Goal: Book appointment/travel/reservation

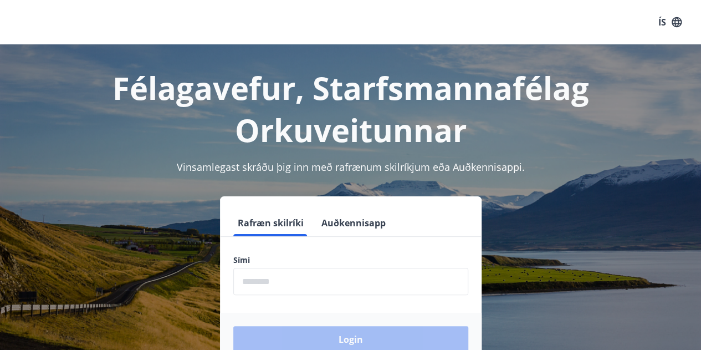
click at [296, 279] on input "phone" at bounding box center [350, 281] width 235 height 27
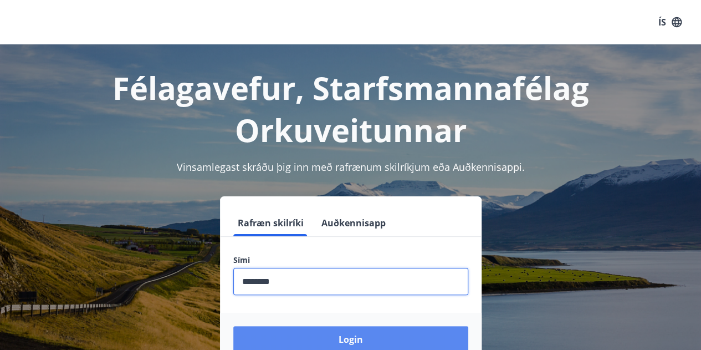
type input "********"
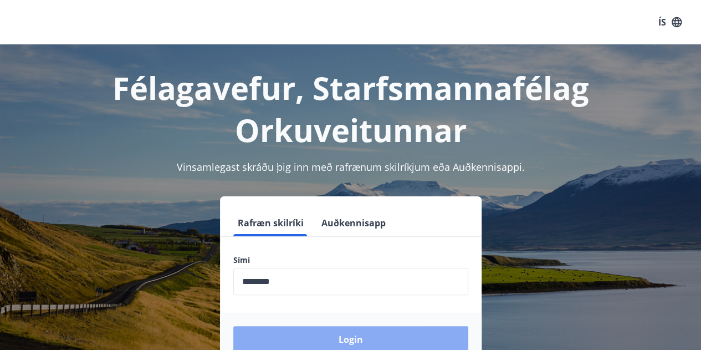
click at [372, 332] on button "Login" at bounding box center [350, 339] width 235 height 27
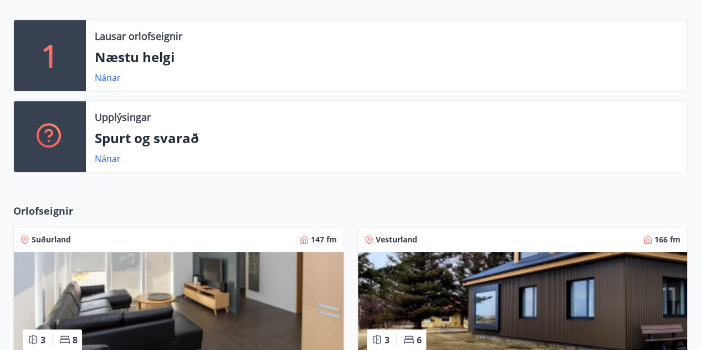
scroll to position [277, 0]
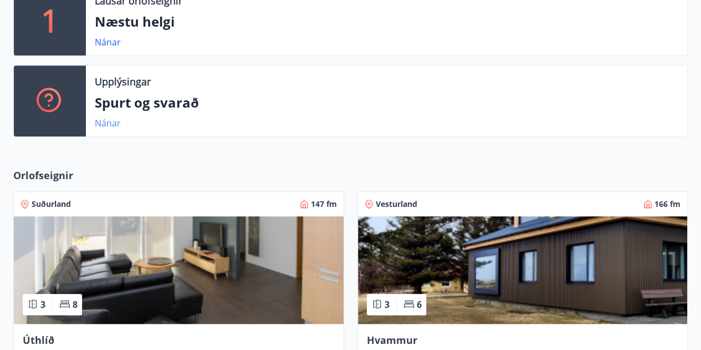
click at [106, 121] on link "Nánar" at bounding box center [108, 123] width 26 height 12
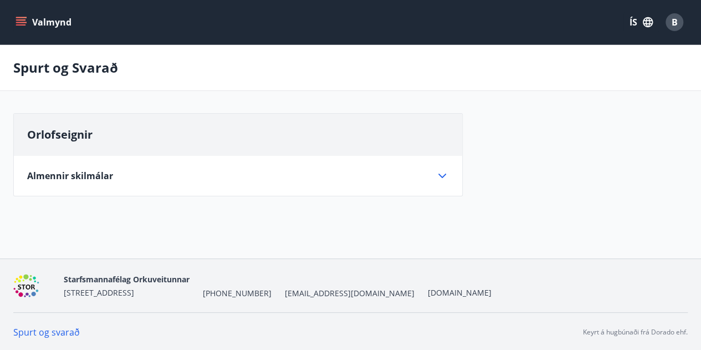
scroll to position [1, 0]
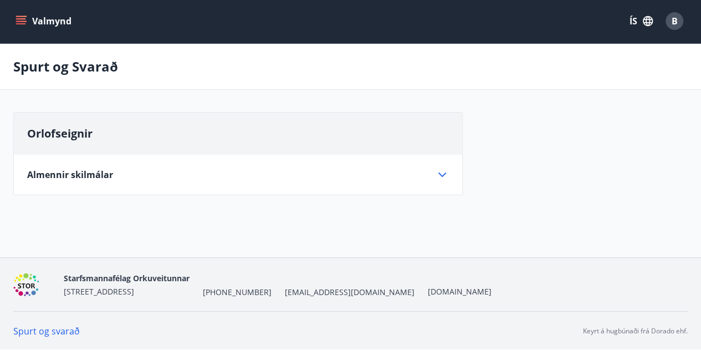
click at [440, 175] on icon at bounding box center [442, 174] width 13 height 13
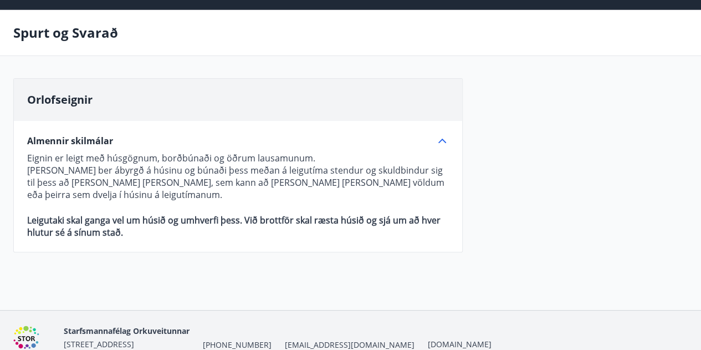
scroll to position [0, 0]
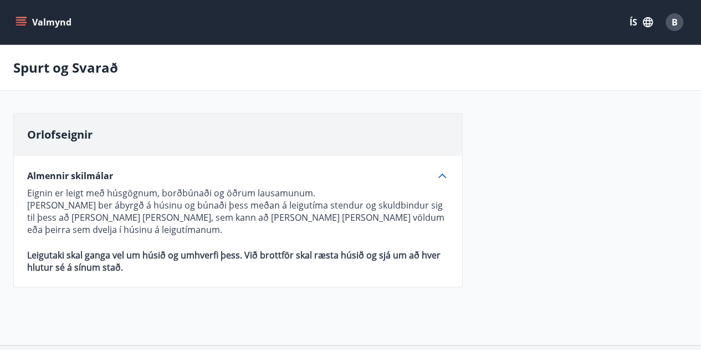
click at [48, 60] on p "Spurt og Svarað" at bounding box center [65, 67] width 105 height 19
click at [25, 19] on icon "menu" at bounding box center [21, 22] width 11 height 11
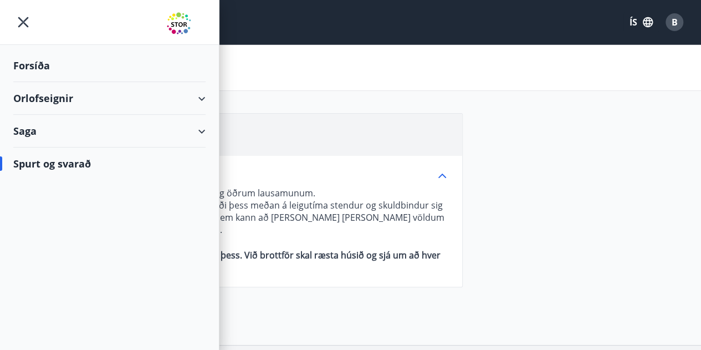
click at [202, 98] on div "Orlofseignir" at bounding box center [109, 98] width 192 height 33
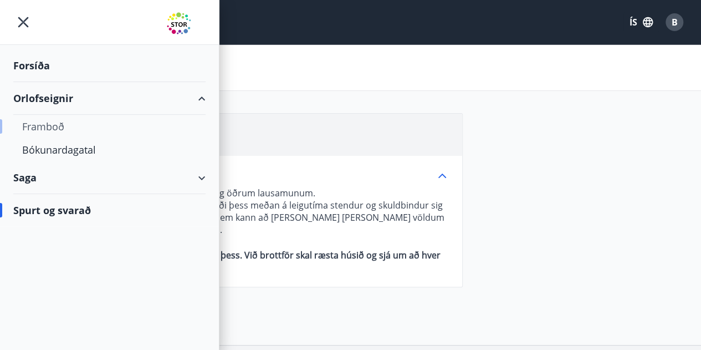
click at [48, 121] on div "Framboð" at bounding box center [109, 126] width 175 height 23
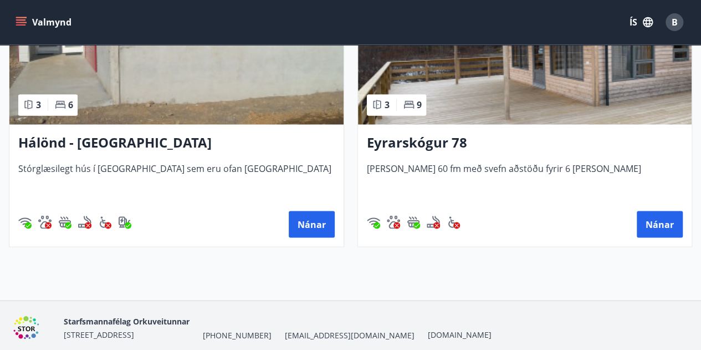
scroll to position [831, 0]
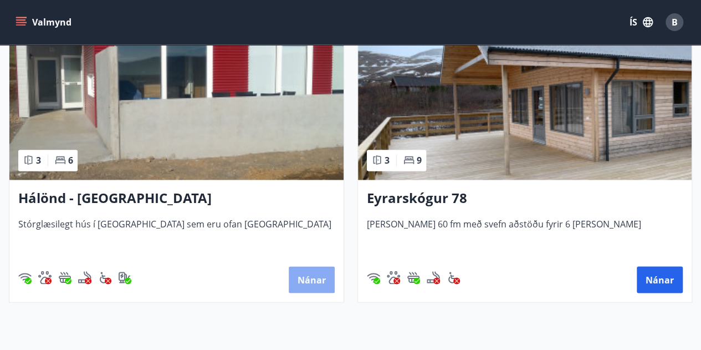
click at [313, 275] on button "Nánar" at bounding box center [312, 279] width 46 height 27
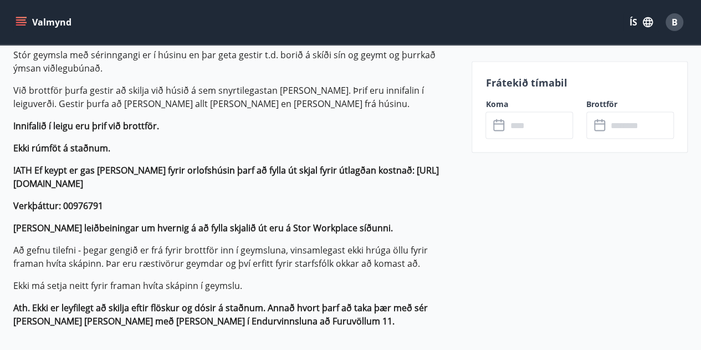
scroll to position [998, 0]
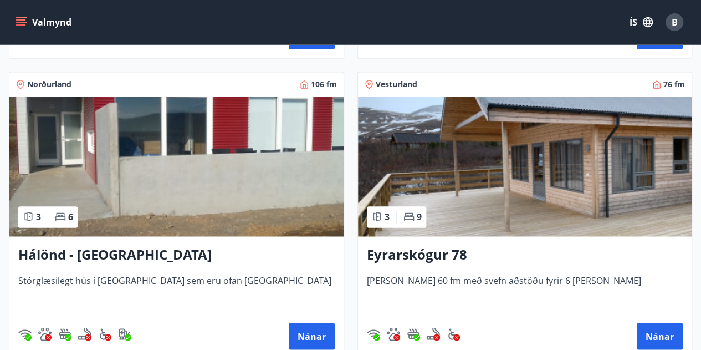
scroll to position [776, 0]
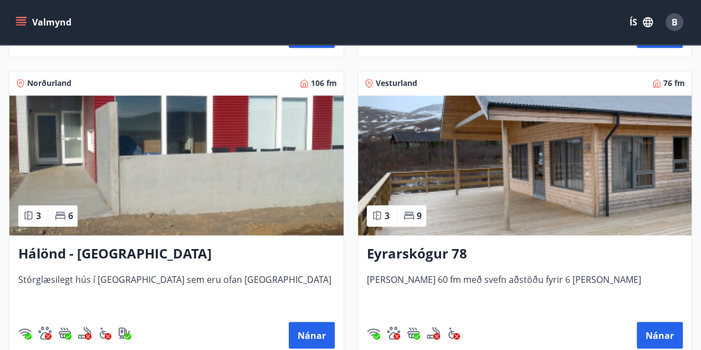
click at [487, 180] on img at bounding box center [525, 165] width 334 height 140
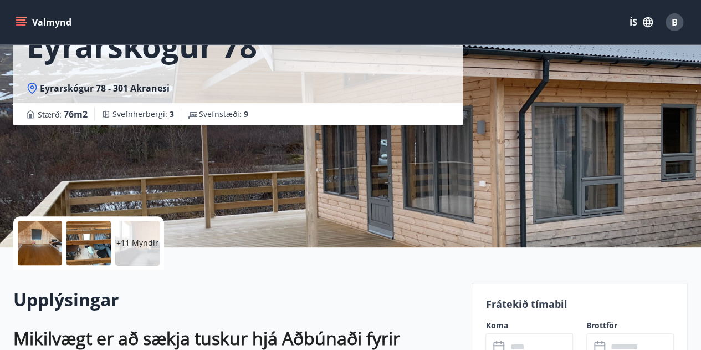
scroll to position [111, 0]
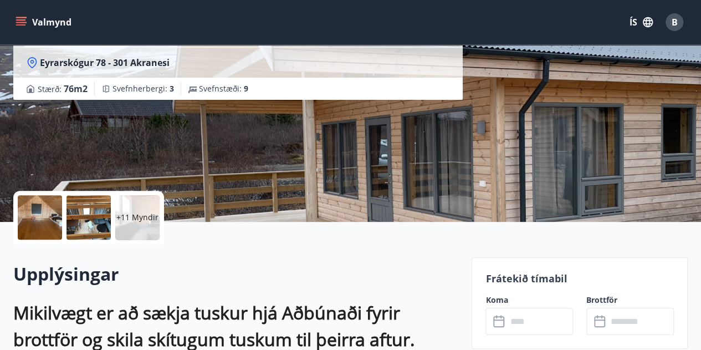
click at [37, 67] on icon at bounding box center [32, 62] width 11 height 11
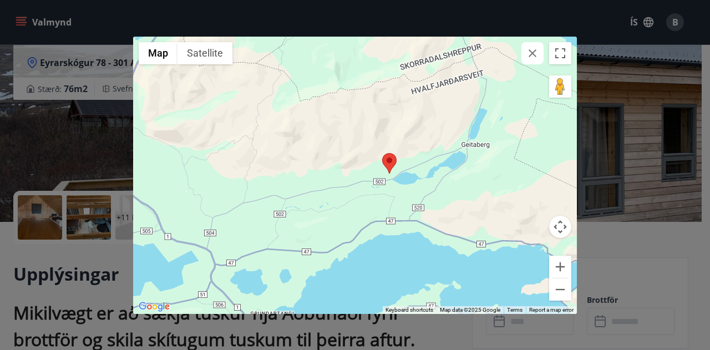
drag, startPoint x: 394, startPoint y: 226, endPoint x: 432, endPoint y: 190, distance: 52.9
click at [432, 190] on div at bounding box center [354, 175] width 443 height 277
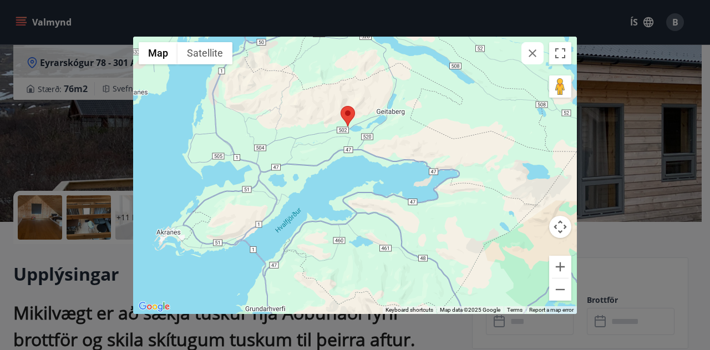
drag, startPoint x: 390, startPoint y: 181, endPoint x: 370, endPoint y: 169, distance: 23.4
click at [370, 169] on div at bounding box center [354, 175] width 443 height 277
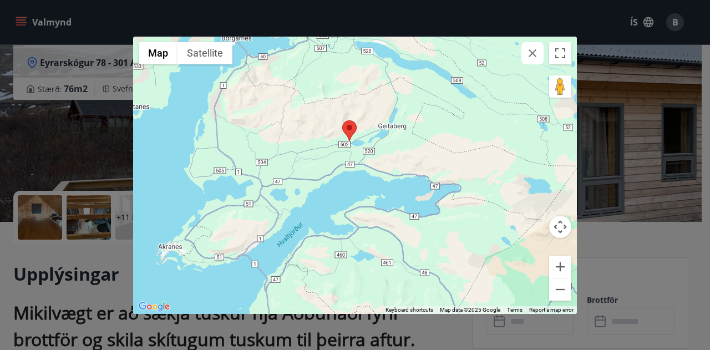
drag, startPoint x: 331, startPoint y: 150, endPoint x: 332, endPoint y: 170, distance: 20.0
click at [332, 170] on div at bounding box center [354, 175] width 443 height 277
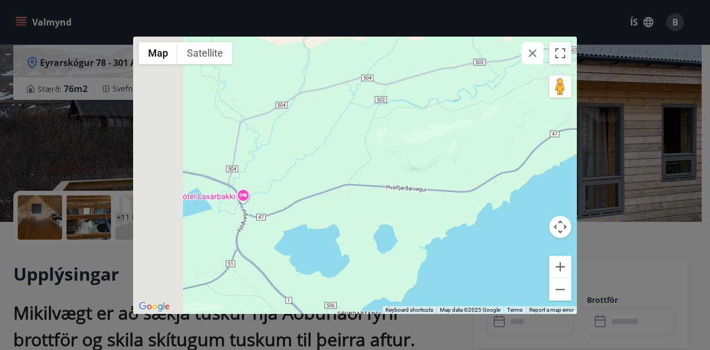
drag, startPoint x: 295, startPoint y: 222, endPoint x: 508, endPoint y: 150, distance: 224.7
click at [506, 150] on div at bounding box center [354, 175] width 443 height 277
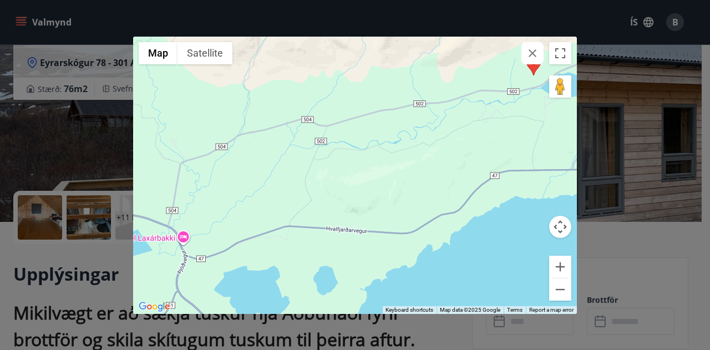
drag, startPoint x: 330, startPoint y: 207, endPoint x: 146, endPoint y: 274, distance: 195.3
click at [147, 276] on div at bounding box center [354, 175] width 443 height 277
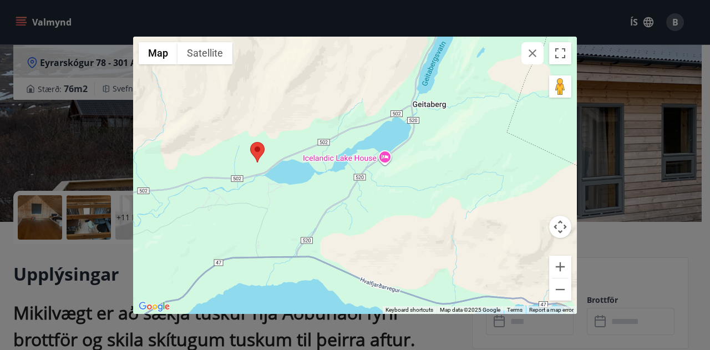
drag, startPoint x: 340, startPoint y: 151, endPoint x: 297, endPoint y: 212, distance: 74.3
click at [297, 212] on div at bounding box center [354, 175] width 443 height 277
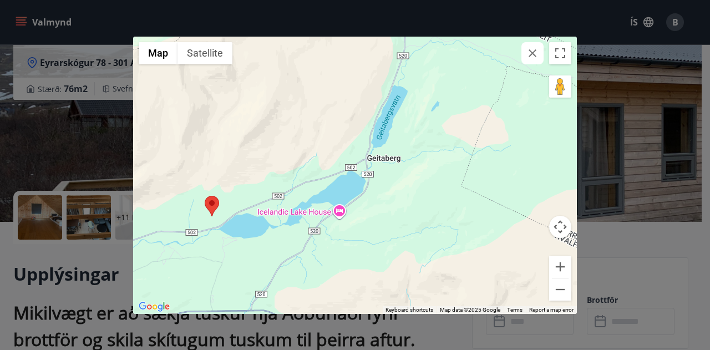
drag, startPoint x: 309, startPoint y: 212, endPoint x: 266, endPoint y: 261, distance: 65.2
click at [266, 261] on div at bounding box center [354, 175] width 443 height 277
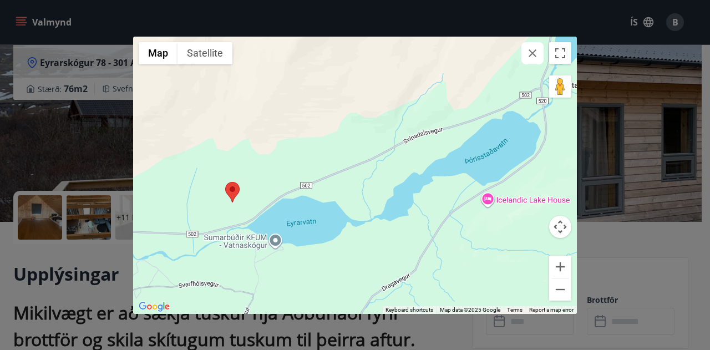
drag, startPoint x: 283, startPoint y: 253, endPoint x: 382, endPoint y: 232, distance: 101.4
click at [382, 232] on div at bounding box center [354, 175] width 443 height 277
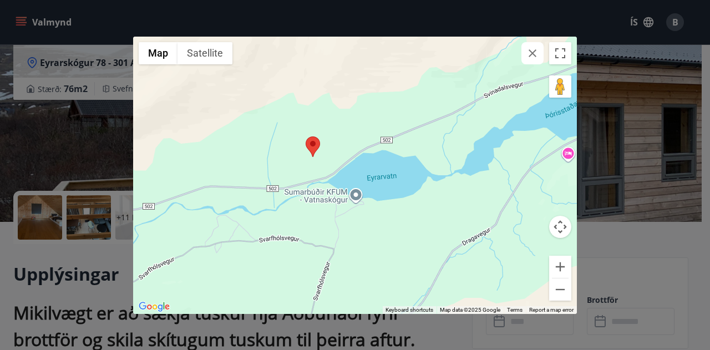
drag, startPoint x: 357, startPoint y: 256, endPoint x: 378, endPoint y: 230, distance: 33.1
click at [378, 230] on div at bounding box center [354, 175] width 443 height 277
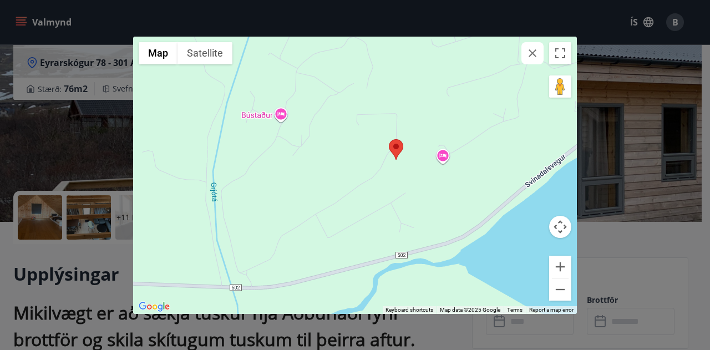
drag, startPoint x: 308, startPoint y: 164, endPoint x: 353, endPoint y: 171, distance: 44.9
click at [364, 176] on div at bounding box center [354, 175] width 443 height 277
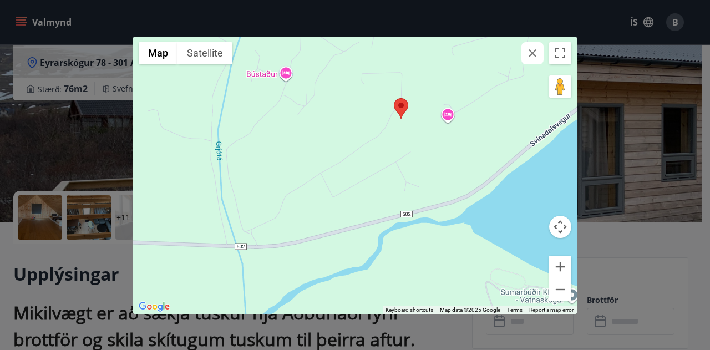
click at [86, 261] on div "← Move left → Move right ↑ Move up ↓ Move down + Zoom in - Zoom out Home Jump l…" at bounding box center [355, 175] width 710 height 350
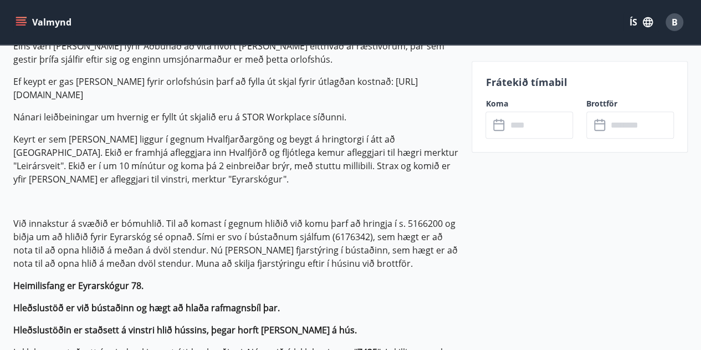
scroll to position [610, 0]
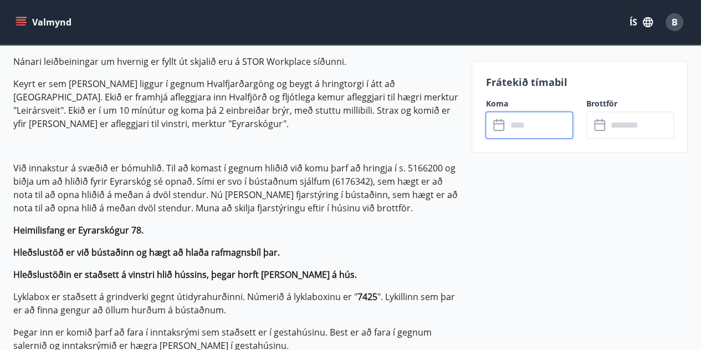
click at [525, 127] on input "text" at bounding box center [540, 124] width 67 height 27
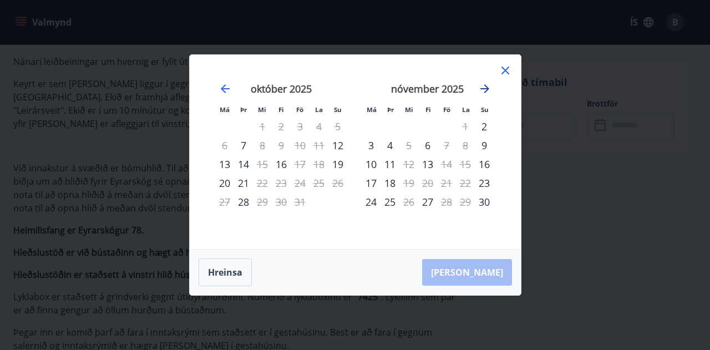
click at [486, 95] on icon "Move forward to switch to the next month." at bounding box center [484, 88] width 13 height 13
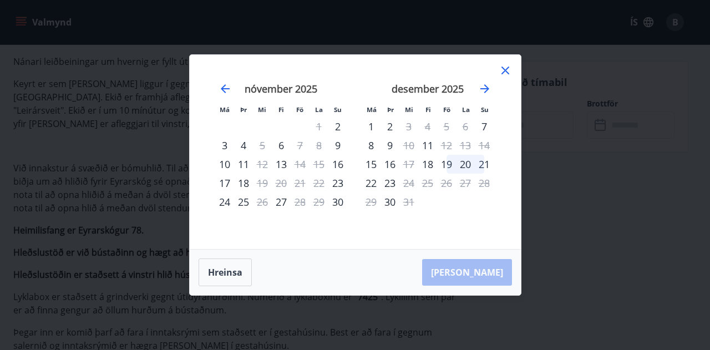
click at [507, 70] on icon at bounding box center [504, 70] width 13 height 13
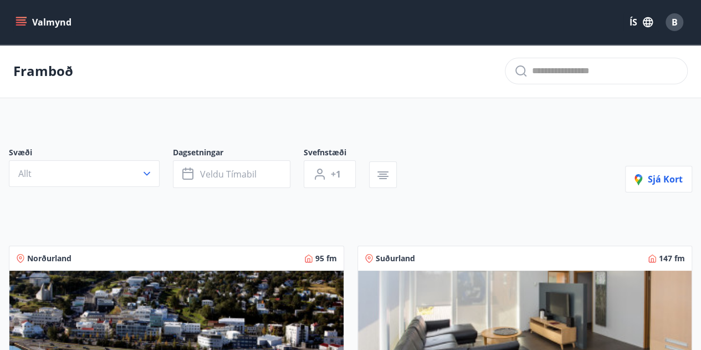
scroll to position [499, 0]
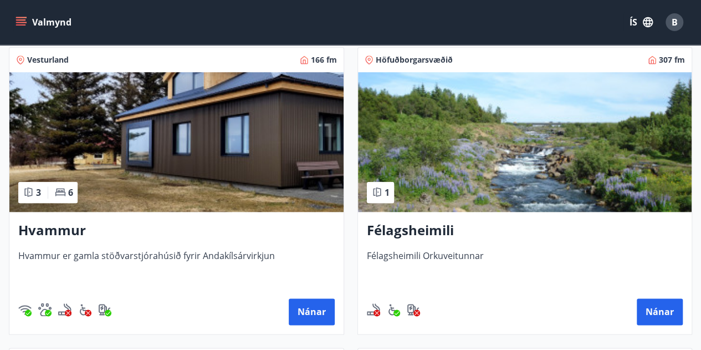
click at [200, 187] on img at bounding box center [176, 142] width 334 height 140
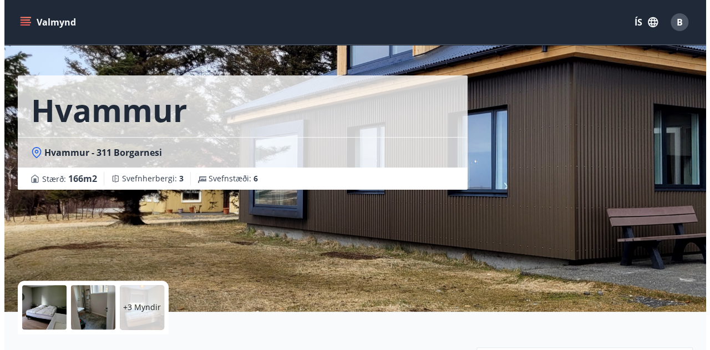
scroll to position [166, 0]
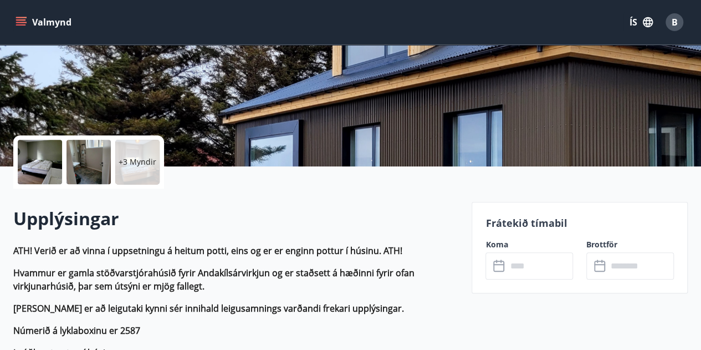
click at [41, 164] on div at bounding box center [40, 162] width 44 height 44
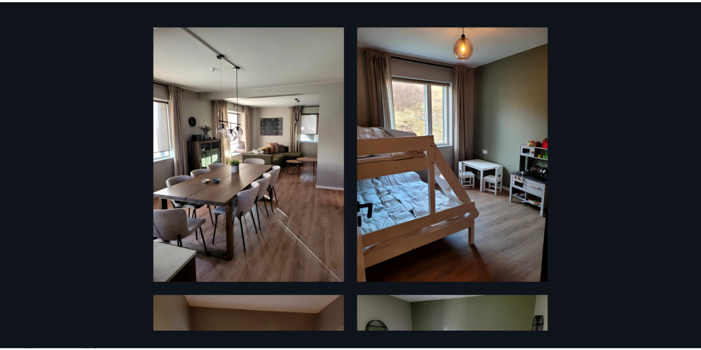
scroll to position [0, 0]
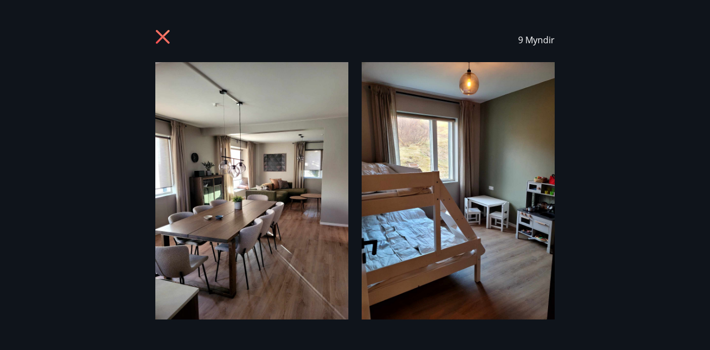
click at [167, 35] on icon at bounding box center [164, 38] width 18 height 18
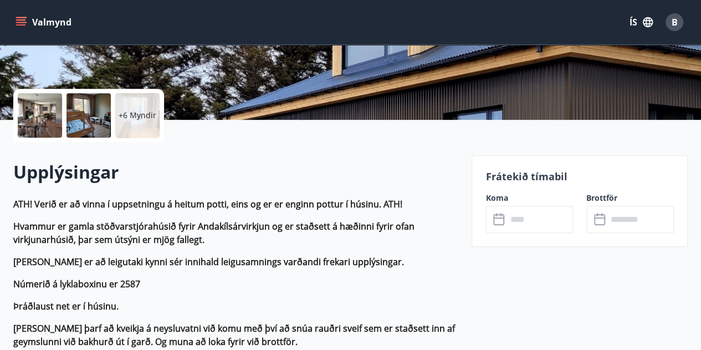
scroll to position [277, 0]
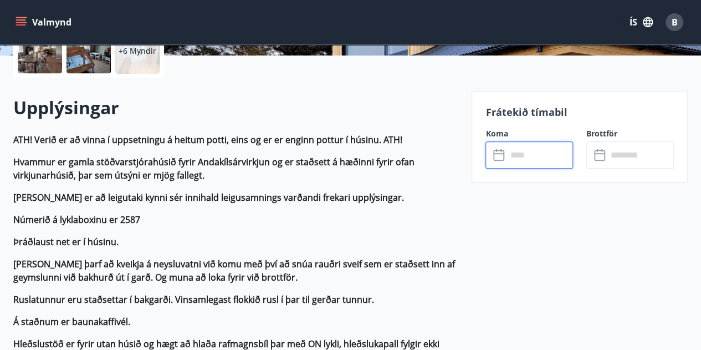
click at [549, 156] on input "text" at bounding box center [540, 154] width 67 height 27
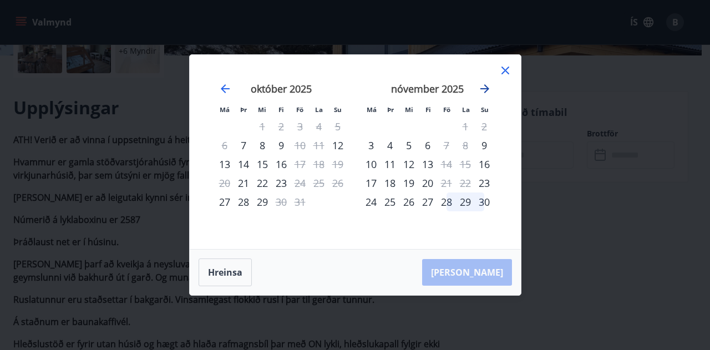
click at [486, 89] on icon "Move forward to switch to the next month." at bounding box center [484, 88] width 9 height 9
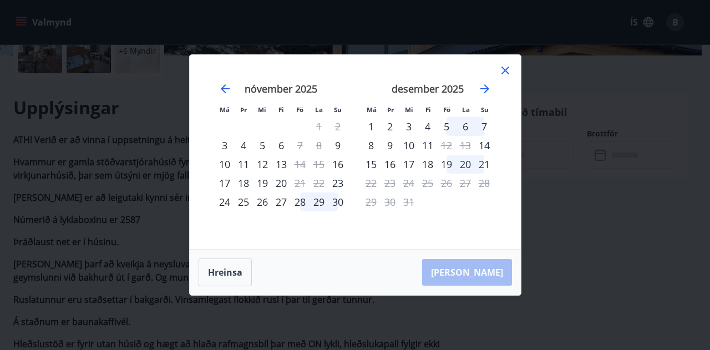
click at [504, 72] on icon at bounding box center [505, 71] width 8 height 8
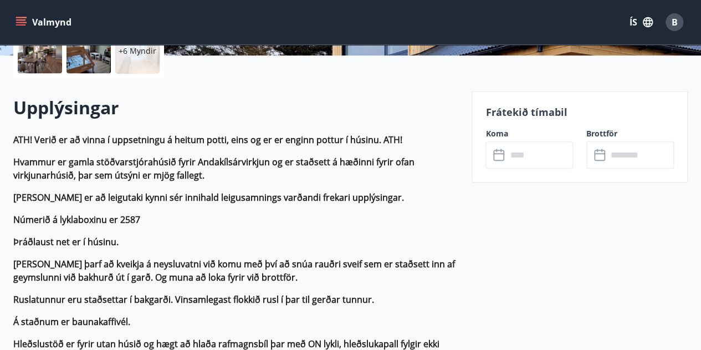
click at [324, 198] on strong "Nauðsynlegt er að leigutaki kynni sér innihald leigusamnings varðandi frekari u…" at bounding box center [208, 197] width 391 height 12
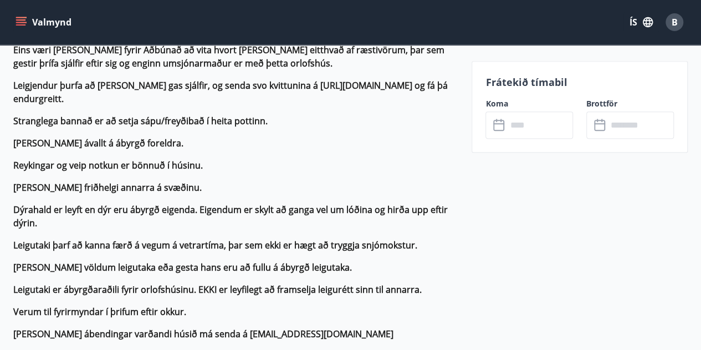
scroll to position [665, 0]
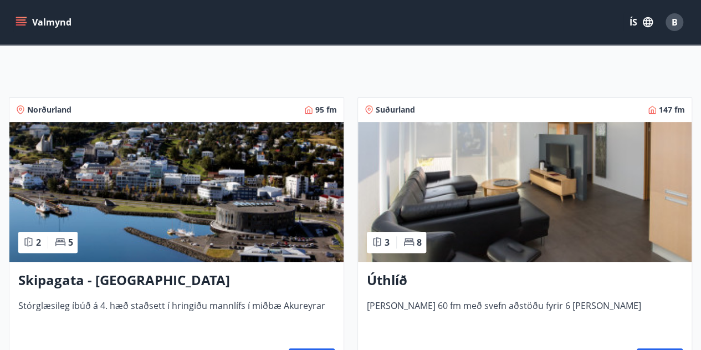
scroll to position [255, 0]
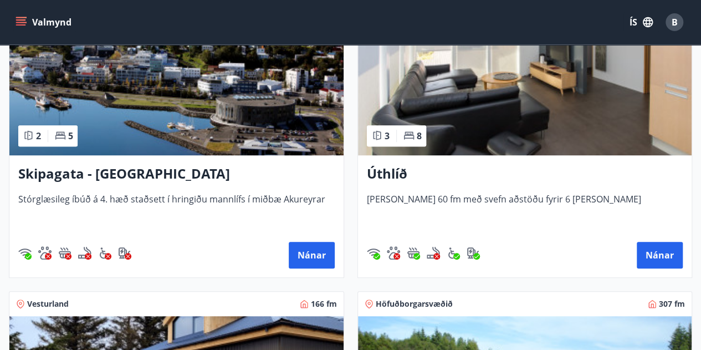
click at [541, 140] on img at bounding box center [525, 86] width 334 height 140
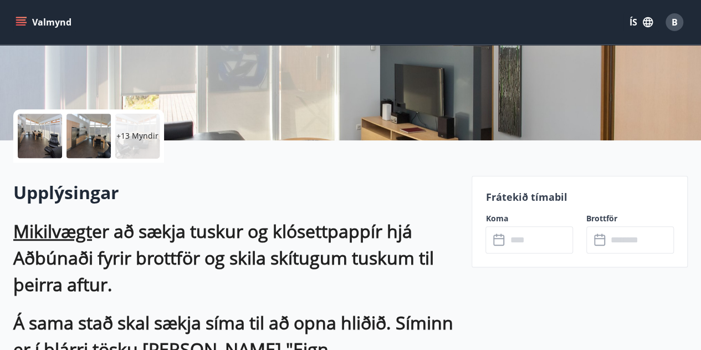
scroll to position [277, 0]
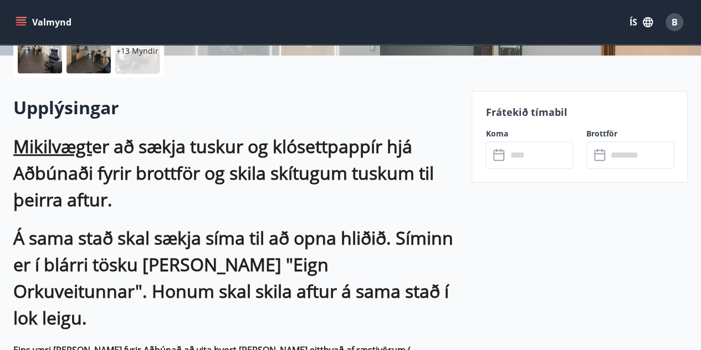
click at [543, 153] on input "text" at bounding box center [540, 154] width 67 height 27
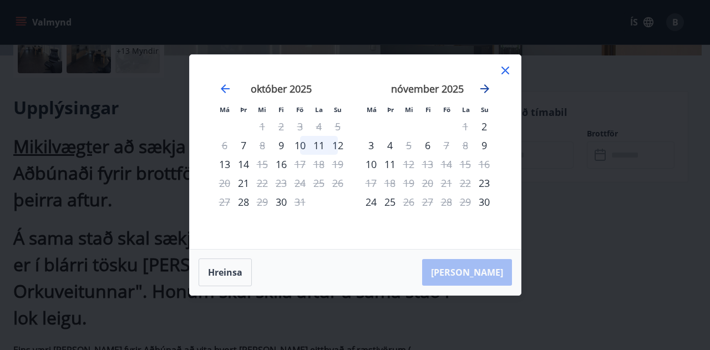
click at [487, 91] on icon "Move forward to switch to the next month." at bounding box center [484, 88] width 13 height 13
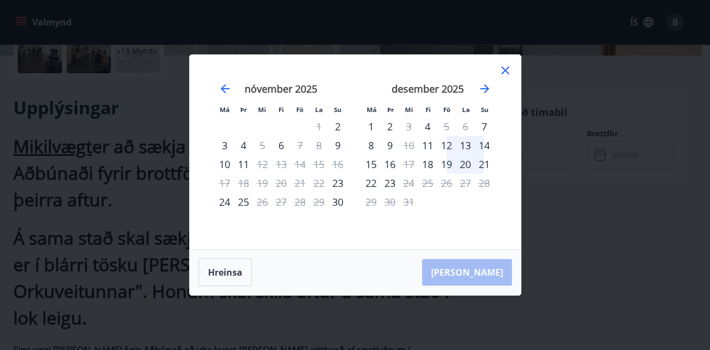
click at [450, 145] on div "12" at bounding box center [446, 145] width 19 height 19
click at [489, 145] on div "14" at bounding box center [483, 145] width 19 height 19
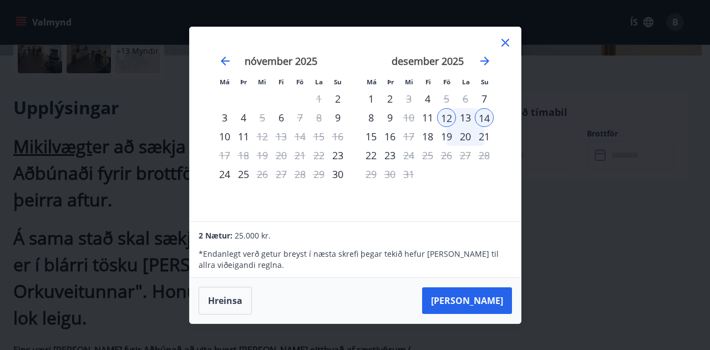
click at [507, 43] on icon at bounding box center [504, 42] width 13 height 13
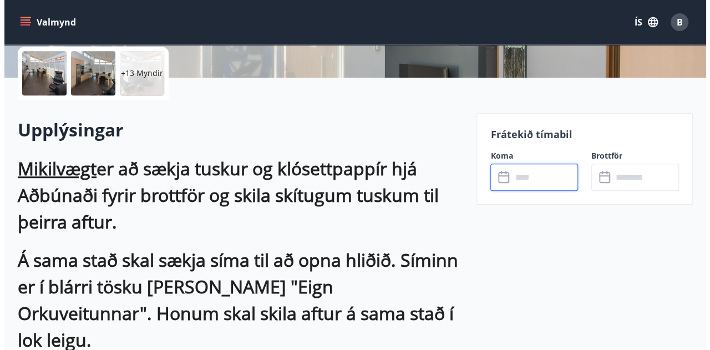
scroll to position [111, 0]
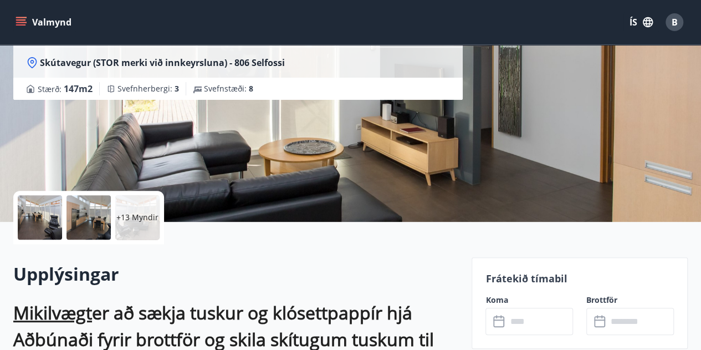
click at [53, 214] on div at bounding box center [40, 217] width 44 height 44
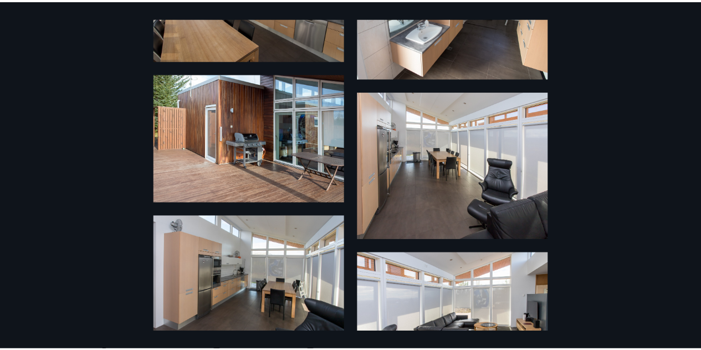
scroll to position [0, 0]
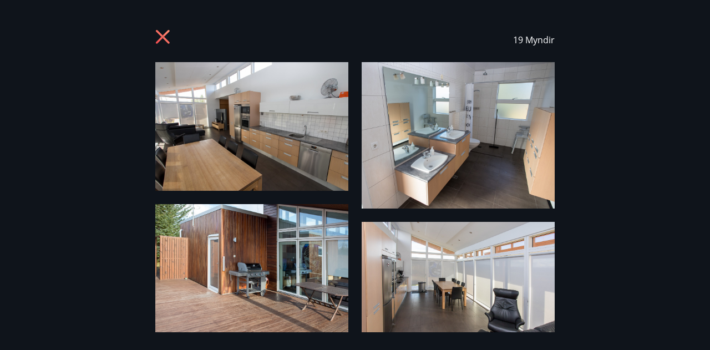
click at [161, 34] on icon at bounding box center [163, 37] width 14 height 14
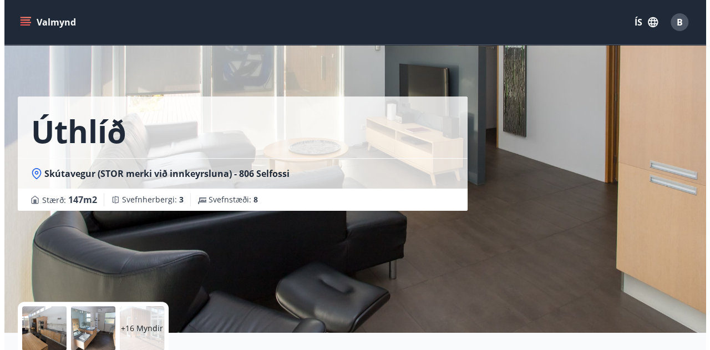
scroll to position [166, 0]
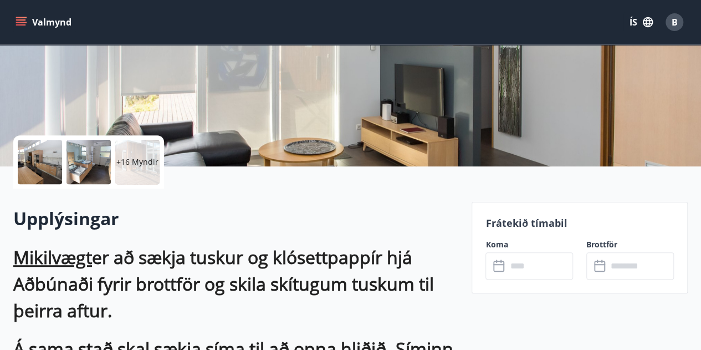
click at [135, 152] on div "+16 Myndir" at bounding box center [137, 162] width 44 height 44
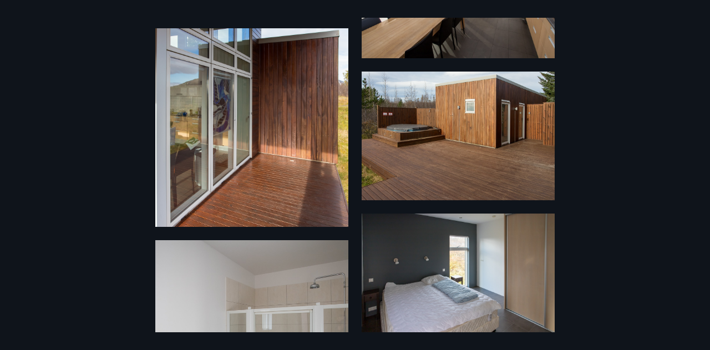
scroll to position [685, 0]
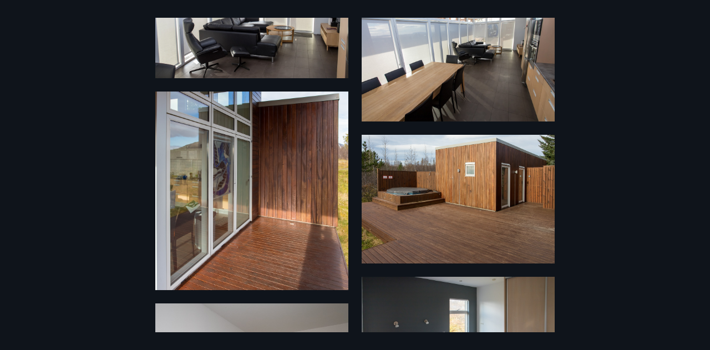
click at [136, 96] on div "19 Myndir" at bounding box center [355, 175] width 710 height 314
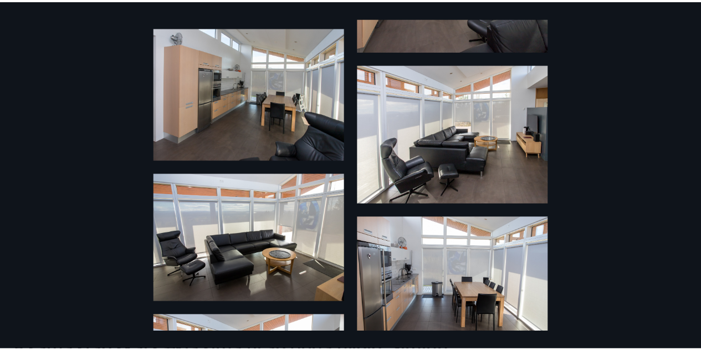
scroll to position [0, 0]
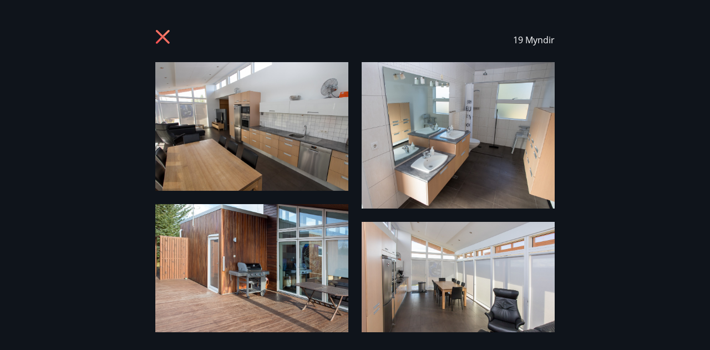
click at [159, 38] on icon at bounding box center [164, 38] width 18 height 18
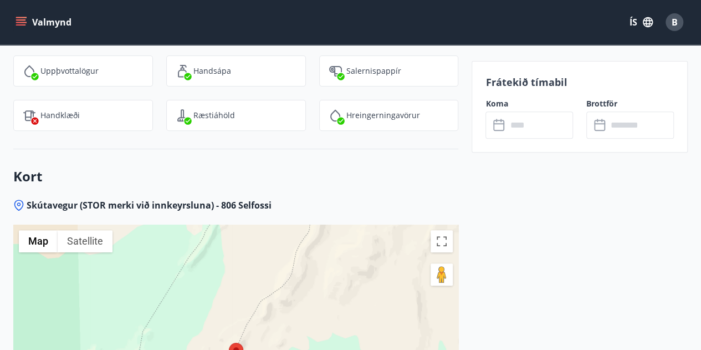
scroll to position [2328, 0]
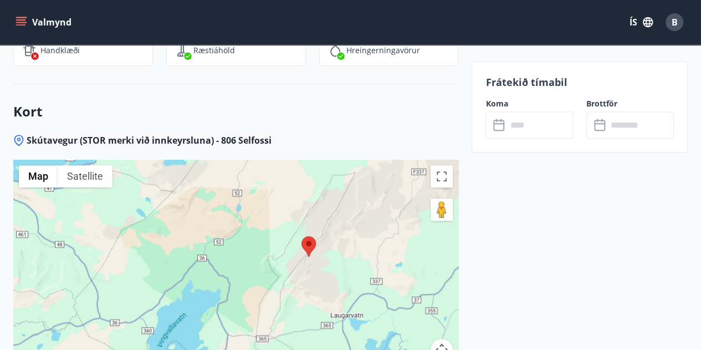
drag, startPoint x: 283, startPoint y: 236, endPoint x: 329, endPoint y: 188, distance: 65.9
click at [329, 188] on div at bounding box center [235, 298] width 445 height 277
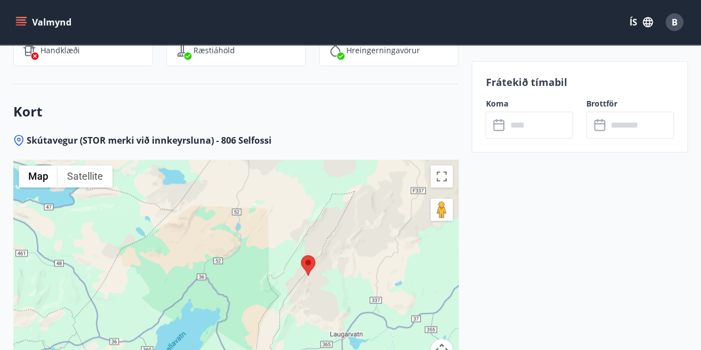
drag, startPoint x: 312, startPoint y: 203, endPoint x: 312, endPoint y: 210, distance: 6.7
click at [311, 212] on div at bounding box center [235, 298] width 445 height 277
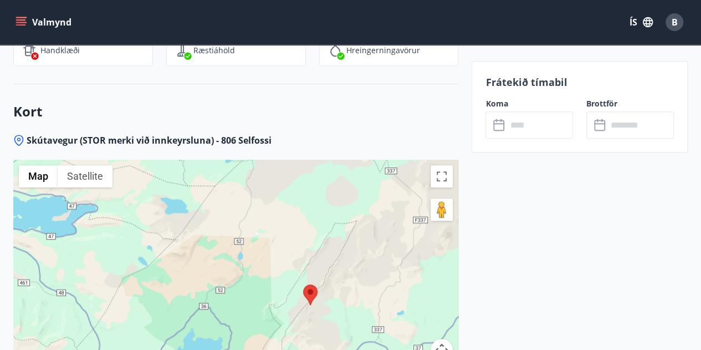
drag, startPoint x: 310, startPoint y: 210, endPoint x: 314, endPoint y: 231, distance: 21.3
click at [314, 231] on div at bounding box center [235, 298] width 445 height 277
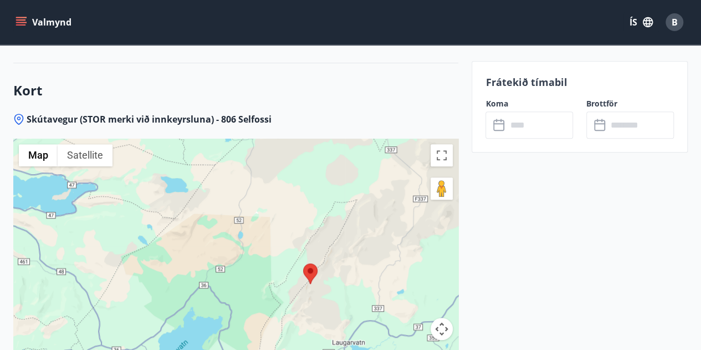
scroll to position [2383, 0]
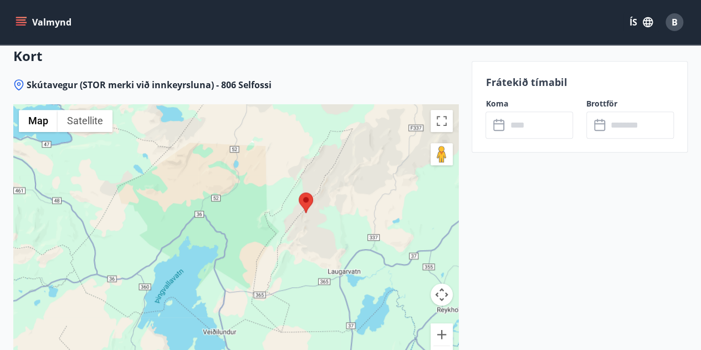
drag, startPoint x: 312, startPoint y: 227, endPoint x: 308, endPoint y: 187, distance: 40.6
click at [308, 187] on div at bounding box center [235, 242] width 445 height 277
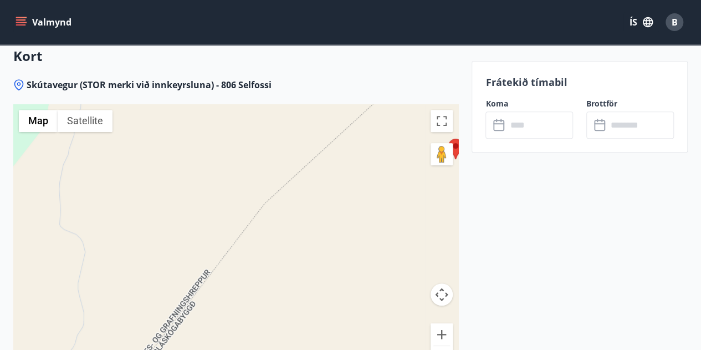
drag, startPoint x: 247, startPoint y: 219, endPoint x: 258, endPoint y: 130, distance: 89.3
click at [257, 131] on div at bounding box center [235, 242] width 445 height 277
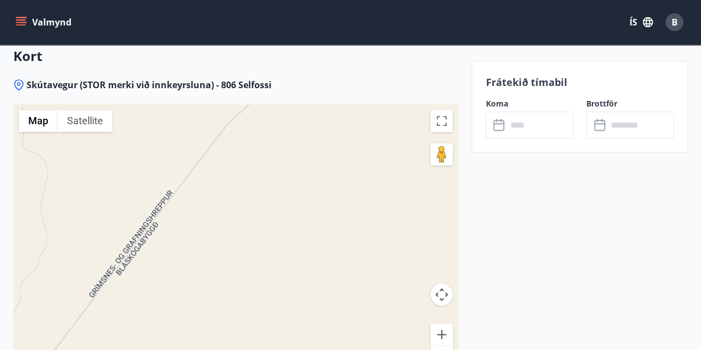
drag, startPoint x: 247, startPoint y: 120, endPoint x: 205, endPoint y: 140, distance: 46.4
click at [205, 140] on div at bounding box center [235, 242] width 445 height 277
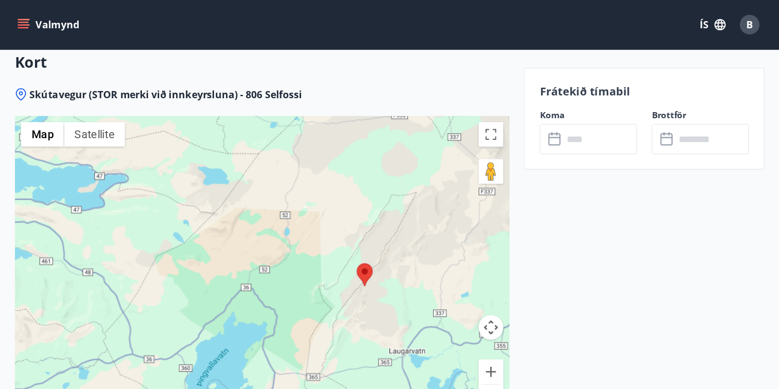
scroll to position [2379, 0]
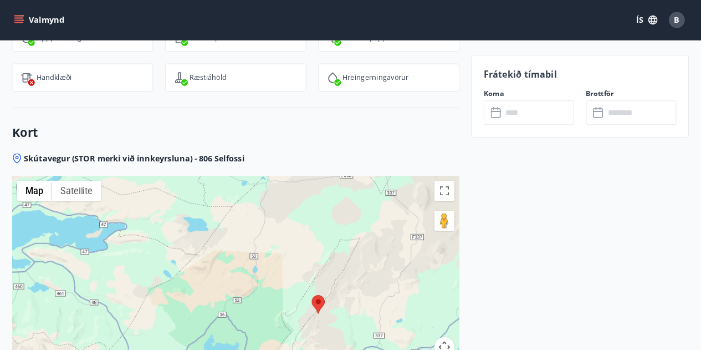
scroll to position [2199, 0]
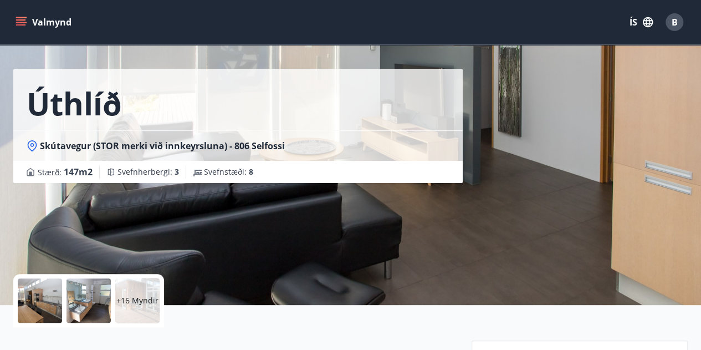
scroll to position [0, 0]
